Goal: Task Accomplishment & Management: Manage account settings

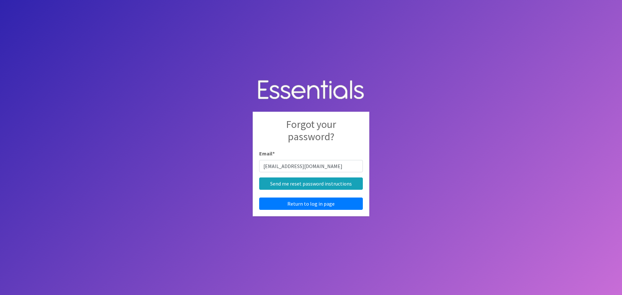
type input "[EMAIL_ADDRESS][DOMAIN_NAME]"
click at [259, 178] on input "Send me reset password instructions" at bounding box center [311, 184] width 104 height 12
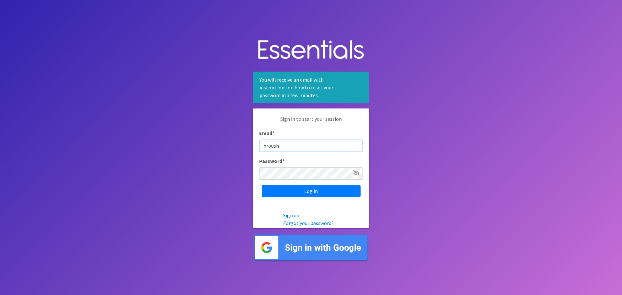
type input "hroush"
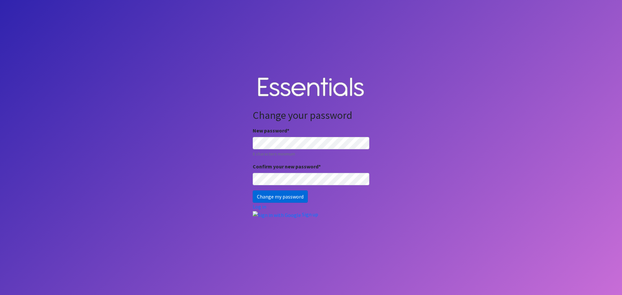
click at [267, 194] on input "Change my password" at bounding box center [280, 197] width 55 height 12
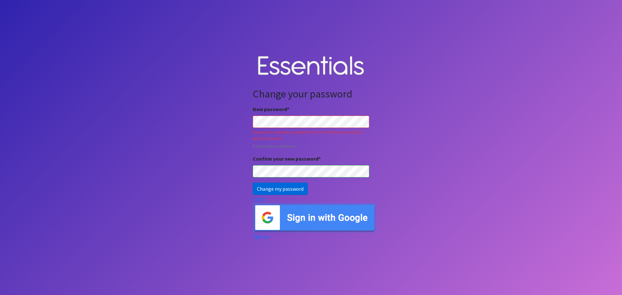
click at [279, 192] on input "Change my password" at bounding box center [280, 189] width 55 height 12
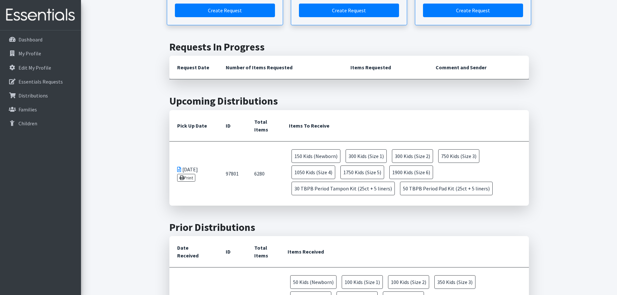
scroll to position [227, 0]
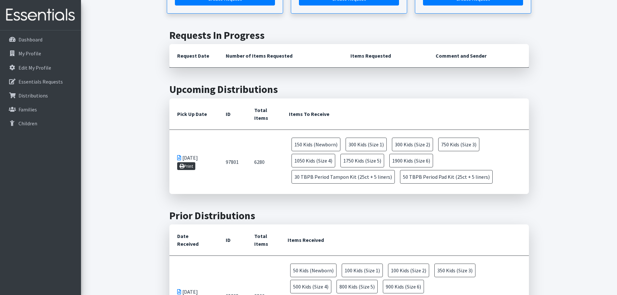
click at [186, 164] on link "Print" at bounding box center [186, 166] width 18 height 8
